Goal: Find specific page/section: Find specific page/section

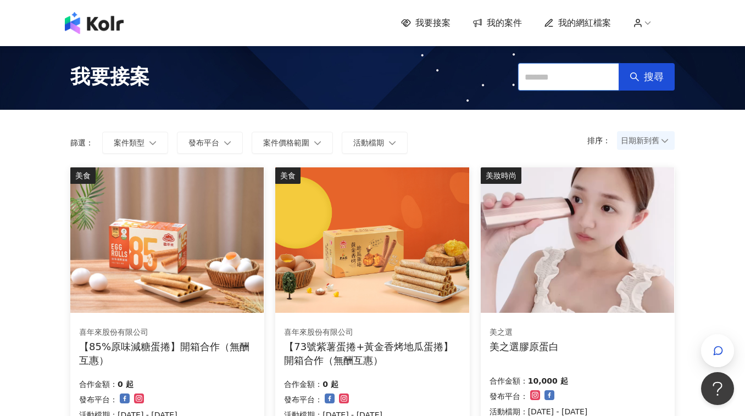
click at [571, 80] on input "text" at bounding box center [568, 76] width 101 height 27
type input "***"
click at [646, 72] on span "搜尋" at bounding box center [654, 77] width 20 height 12
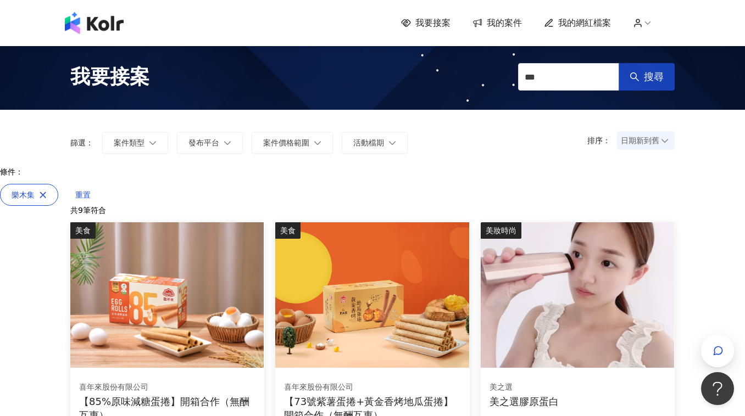
click at [635, 88] on button "搜尋" at bounding box center [646, 76] width 56 height 27
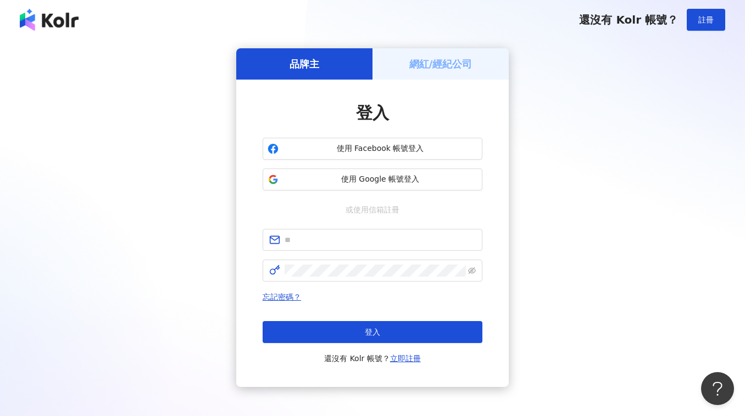
click at [395, 193] on div "登入 使用 Facebook 帳號登入 使用 Google 帳號登入 或使用信箱註冊 忘記密碼？ 登入 還沒有 Kolr 帳號？ 立即註冊" at bounding box center [372, 234] width 220 height 264
click at [396, 182] on span "使用 Google 帳號登入" at bounding box center [380, 179] width 194 height 11
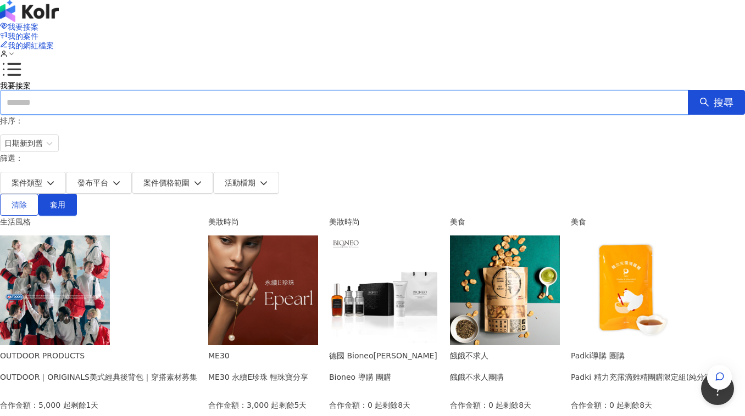
click at [534, 90] on input "text" at bounding box center [344, 102] width 688 height 25
type input "***"
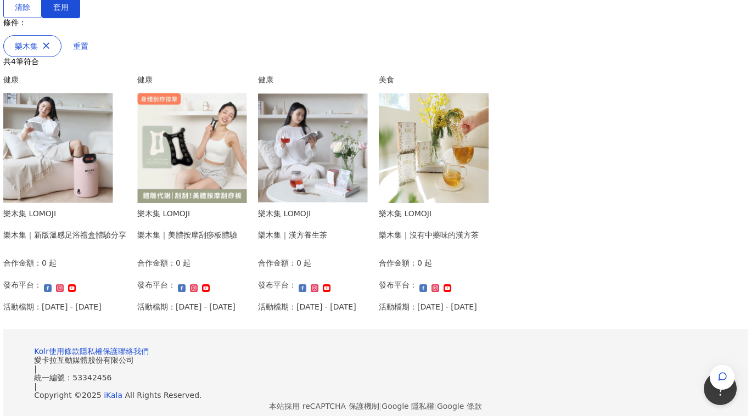
scroll to position [184, 0]
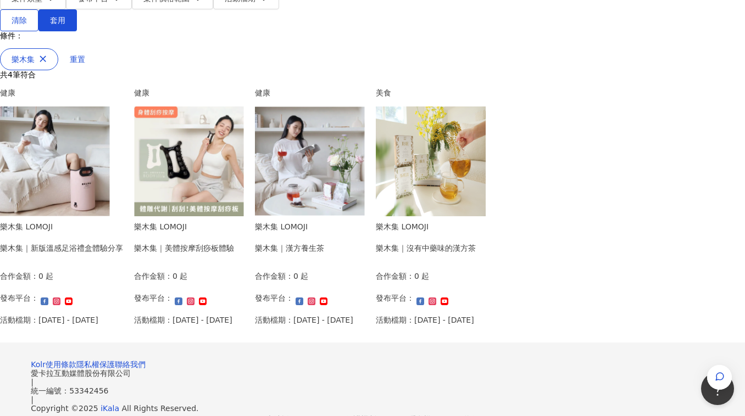
click at [365, 107] on img at bounding box center [310, 162] width 110 height 110
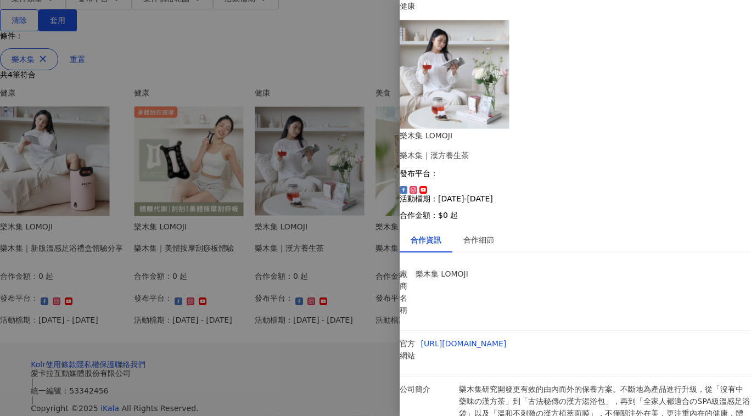
scroll to position [67, 0]
click at [307, 358] on div at bounding box center [375, 208] width 751 height 416
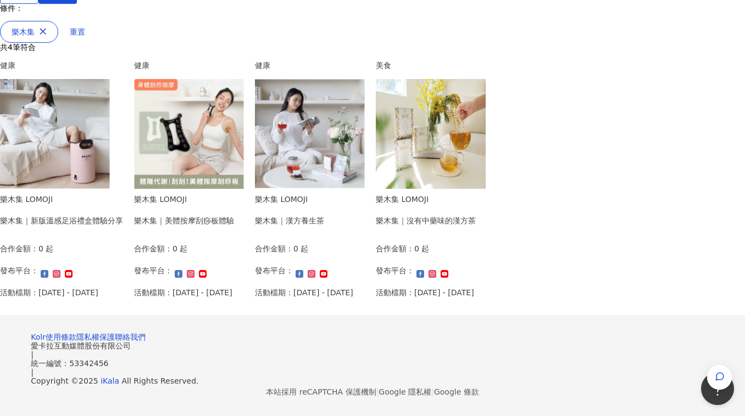
scroll to position [344, 0]
